Goal: Task Accomplishment & Management: Manage account settings

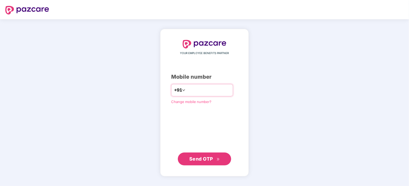
click at [187, 93] on input "number" at bounding box center [209, 90] width 44 height 9
type input "**********"
click at [205, 159] on span "Send OTP" at bounding box center [202, 158] width 24 height 6
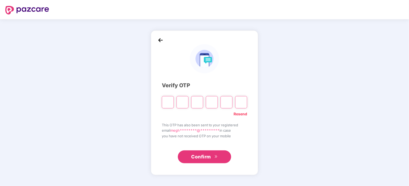
type input "*"
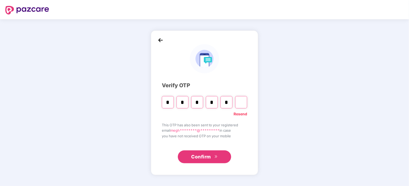
type input "*"
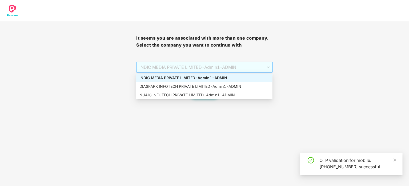
click at [270, 67] on div "INDIC MEDIA PRIVATE LIMITED - Admin1 - ADMIN" at bounding box center [204, 67] width 136 height 11
click at [204, 83] on div "DIASPARK INFOTECH PRIVATE LIMITED - Admin1 - ADMIN" at bounding box center [204, 86] width 136 height 9
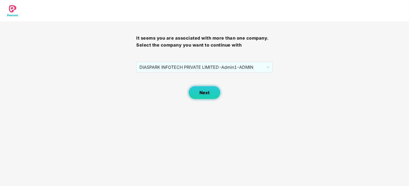
click at [205, 95] on span "Next" at bounding box center [205, 92] width 10 height 5
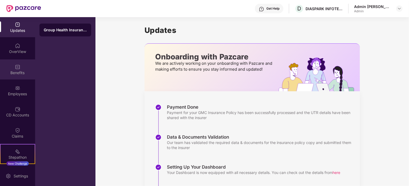
click at [20, 68] on div "Benefits" at bounding box center [17, 69] width 35 height 20
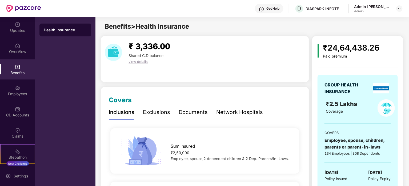
click at [233, 111] on div "Network Hospitals" at bounding box center [239, 112] width 47 height 8
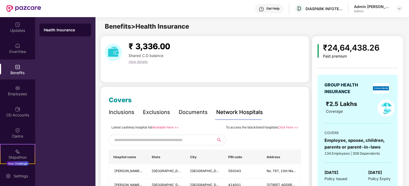
click at [162, 127] on link "Available here >>" at bounding box center [165, 127] width 26 height 4
click at [13, 91] on div "Employees" at bounding box center [17, 93] width 35 height 5
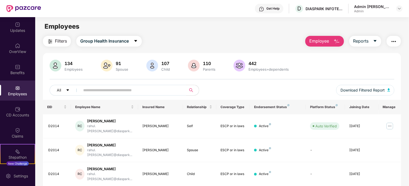
click at [98, 88] on input "text" at bounding box center [131, 90] width 96 height 8
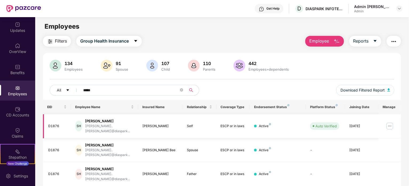
type input "*****"
click at [390, 123] on img at bounding box center [390, 125] width 9 height 9
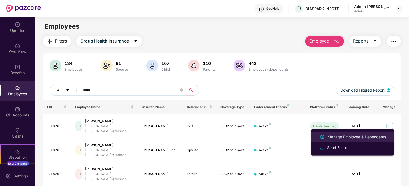
click at [345, 136] on div "Manage Employee & Dependents" at bounding box center [357, 137] width 61 height 6
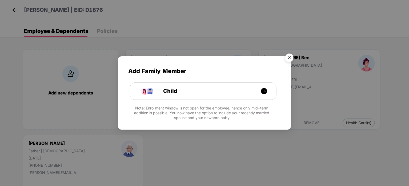
click at [289, 57] on img "Close" at bounding box center [289, 58] width 15 height 15
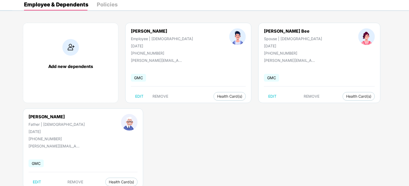
scroll to position [42, 0]
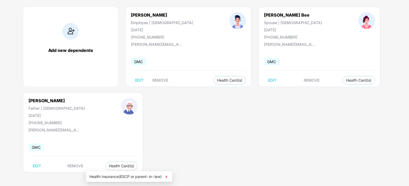
click at [168, 177] on img at bounding box center [166, 176] width 5 height 5
